Goal: Task Accomplishment & Management: Manage account settings

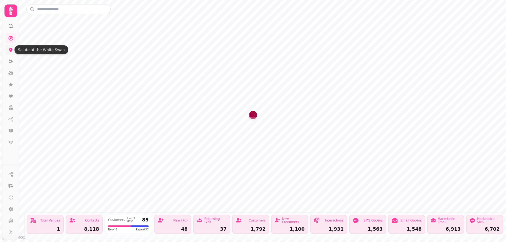
click at [12, 50] on icon at bounding box center [10, 50] width 3 height 4
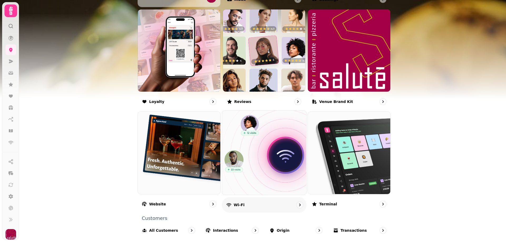
scroll to position [293, 0]
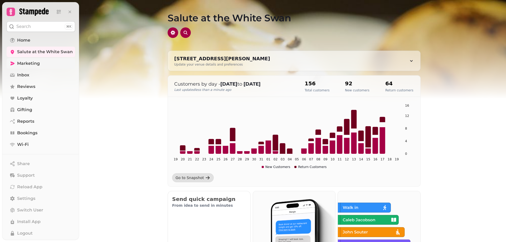
click at [35, 64] on span "Marketing" at bounding box center [28, 63] width 23 height 6
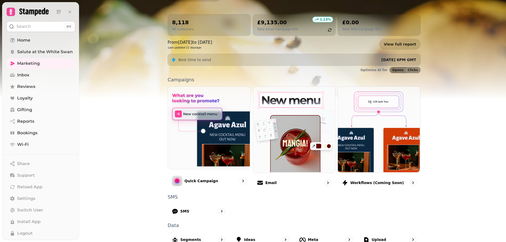
scroll to position [53, 0]
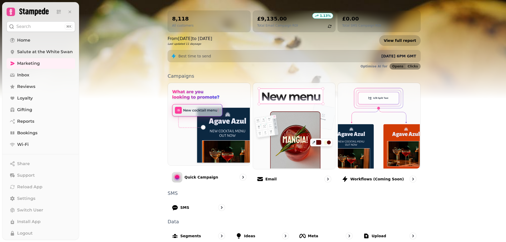
click at [396, 39] on link "View full report" at bounding box center [399, 40] width 41 height 11
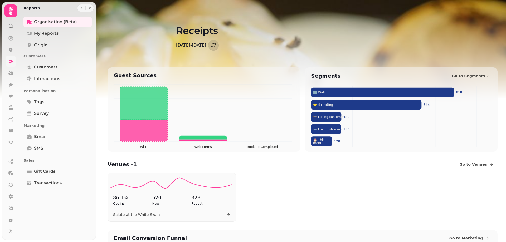
click at [12, 61] on icon at bounding box center [11, 62] width 4 height 4
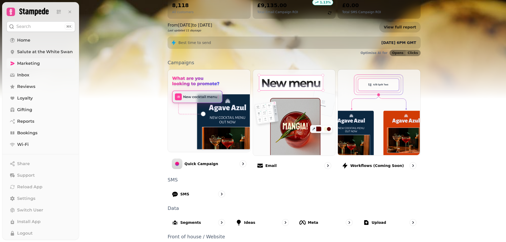
scroll to position [79, 0]
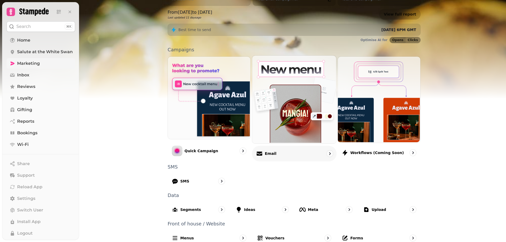
click at [265, 154] on p "Email" at bounding box center [271, 153] width 12 height 5
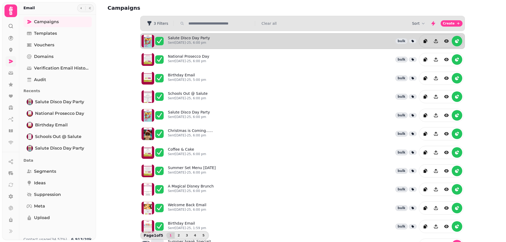
click at [186, 34] on div "Salute Disco Day Party Sent 14th Aug-25, 6:00 pm bulk" at bounding box center [302, 41] width 325 height 16
click at [186, 38] on link "Salute Disco Day Party Sent 14th Aug-25, 6:00 pm" at bounding box center [189, 41] width 42 height 12
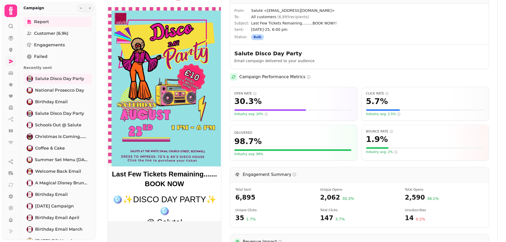
scroll to position [26, 0]
click at [61, 87] on span "National Prosecco Day" at bounding box center [59, 90] width 49 height 6
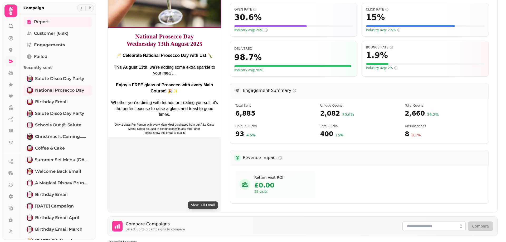
scroll to position [105, 0]
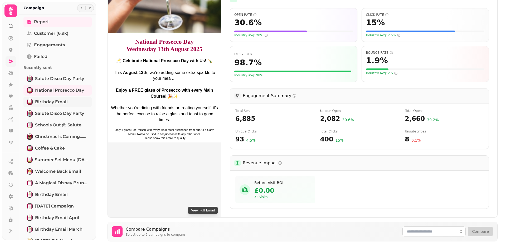
click at [57, 100] on span "Birthday Email" at bounding box center [51, 102] width 33 height 6
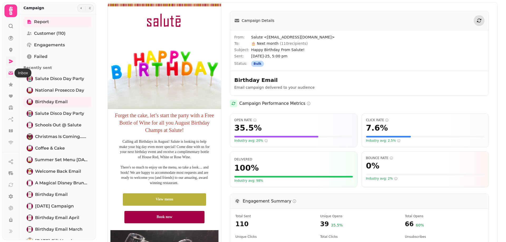
click at [11, 71] on icon at bounding box center [11, 72] width 2 height 2
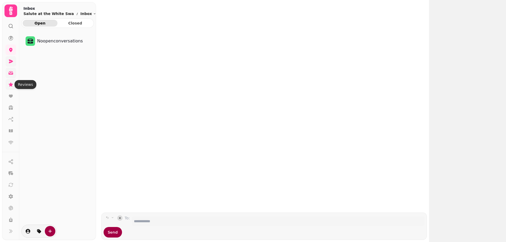
click at [12, 85] on icon at bounding box center [11, 85] width 4 height 4
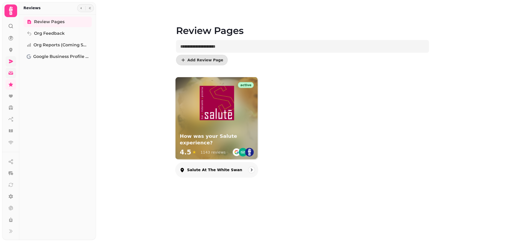
click at [215, 107] on img at bounding box center [217, 103] width 35 height 35
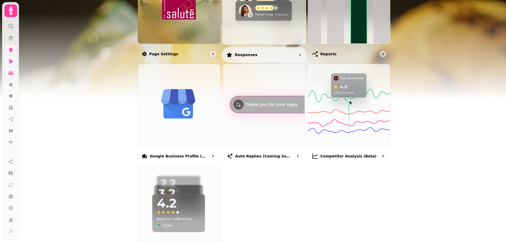
scroll to position [129, 0]
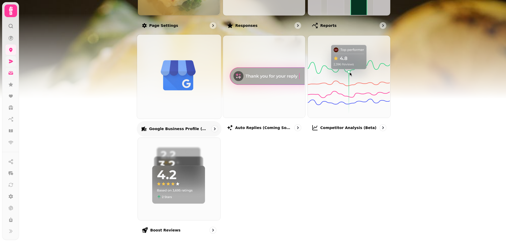
click at [176, 76] on img at bounding box center [179, 76] width 84 height 84
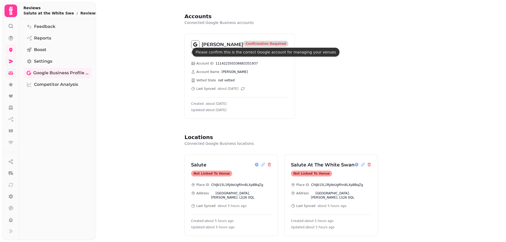
click at [250, 44] on span "Confirmation Required" at bounding box center [266, 43] width 40 height 3
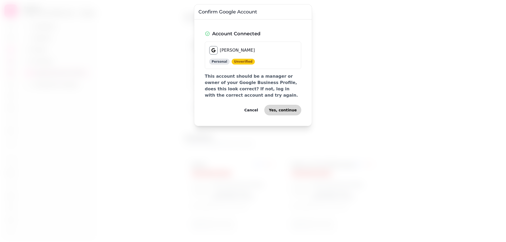
click at [286, 109] on span "Yes, continue" at bounding box center [283, 110] width 28 height 4
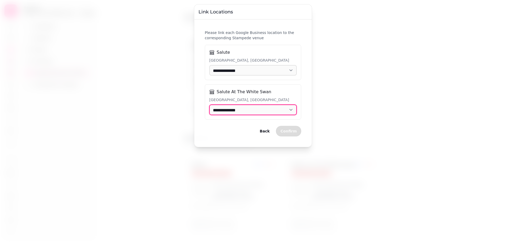
click at [291, 110] on select "**********" at bounding box center [253, 110] width 88 height 11
select select "**********"
click at [209, 105] on select "**********" at bounding box center [253, 110] width 88 height 11
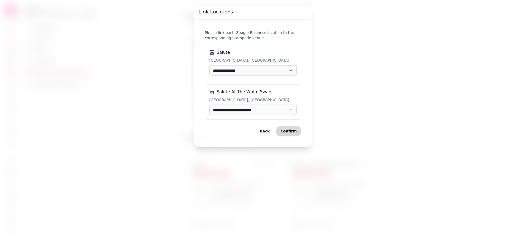
click at [290, 132] on span "Confirm" at bounding box center [289, 131] width 16 height 4
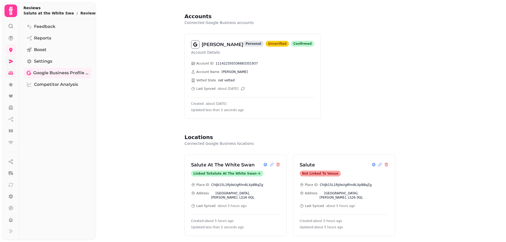
scroll to position [13, 0]
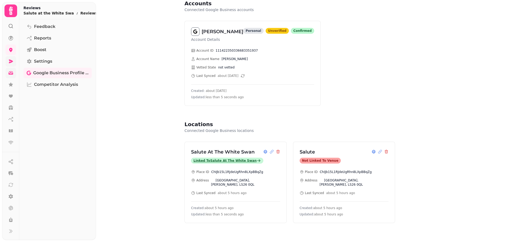
click at [224, 161] on div "Linked to Salute at the White Swan" at bounding box center [227, 161] width 72 height 6
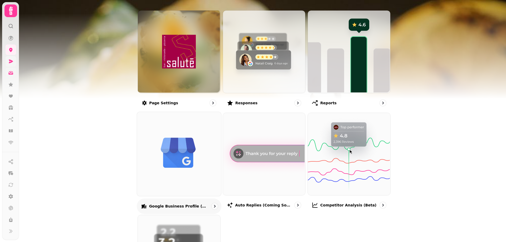
scroll to position [92, 0]
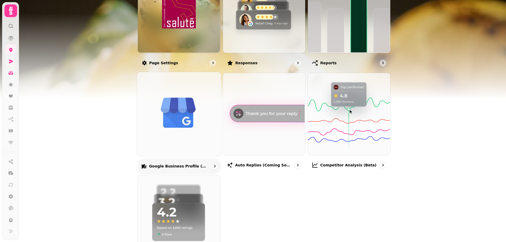
click at [188, 117] on img at bounding box center [179, 113] width 84 height 84
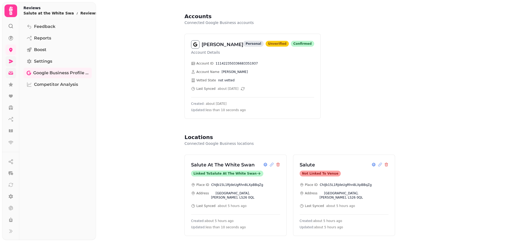
scroll to position [13, 0]
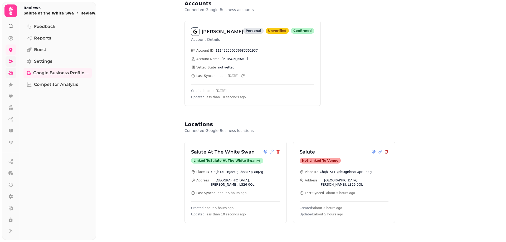
click at [385, 152] on icon at bounding box center [386, 151] width 3 height 3
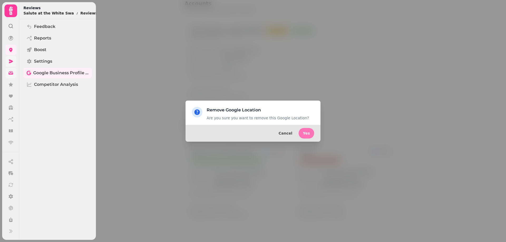
click at [312, 133] on button "Yes" at bounding box center [307, 133] width 16 height 11
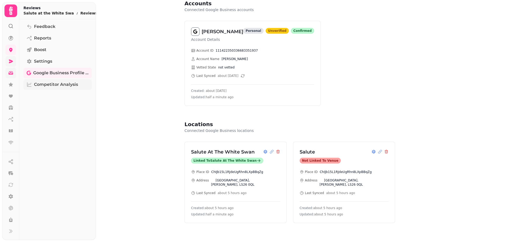
click at [65, 84] on span "Competitor Analysis" at bounding box center [56, 84] width 44 height 6
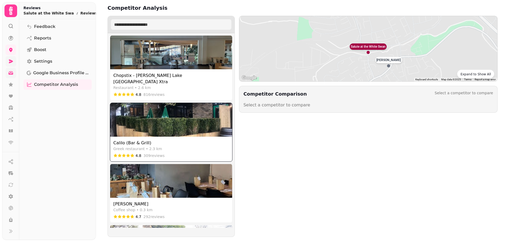
click at [157, 127] on img at bounding box center [171, 120] width 122 height 34
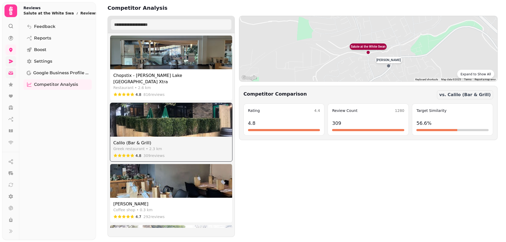
select select "********"
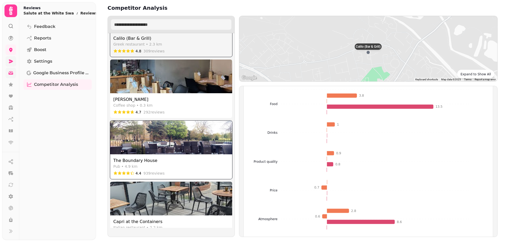
scroll to position [105, 0]
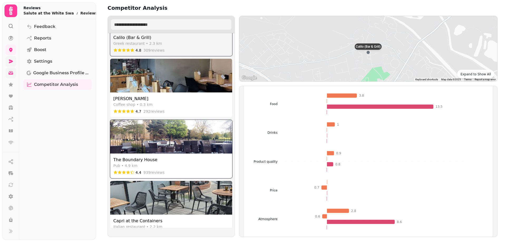
click at [134, 139] on img at bounding box center [171, 137] width 122 height 34
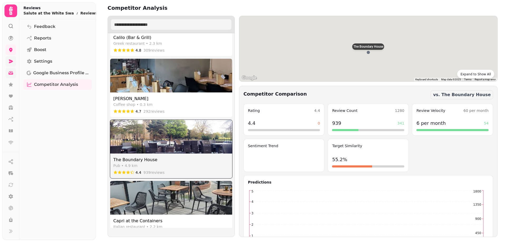
select select "********"
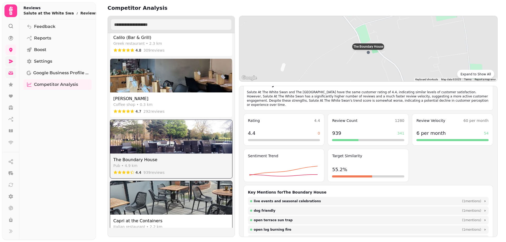
scroll to position [132, 0]
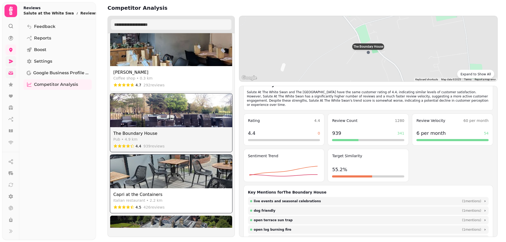
click at [158, 171] on img at bounding box center [171, 172] width 122 height 34
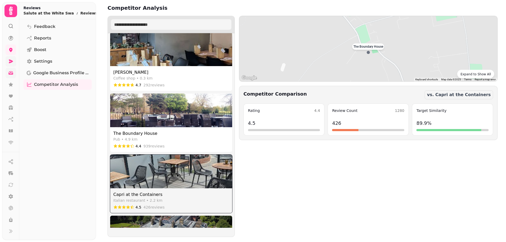
scroll to position [0, 0]
select select "********"
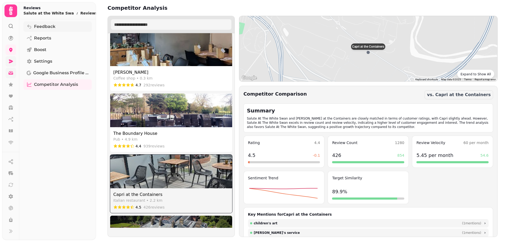
click at [40, 26] on span "Feedback" at bounding box center [44, 26] width 21 height 6
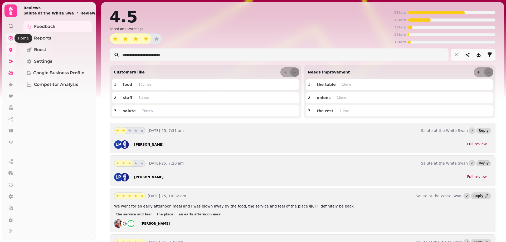
click at [9, 37] on icon at bounding box center [10, 38] width 5 height 5
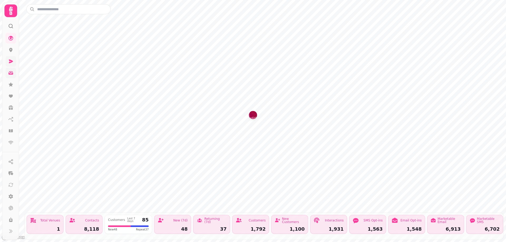
click at [11, 24] on icon at bounding box center [10, 25] width 5 height 5
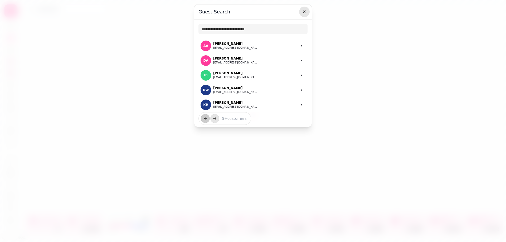
click at [304, 12] on icon "button" at bounding box center [304, 12] width 3 height 3
